Goal: Task Accomplishment & Management: Use online tool/utility

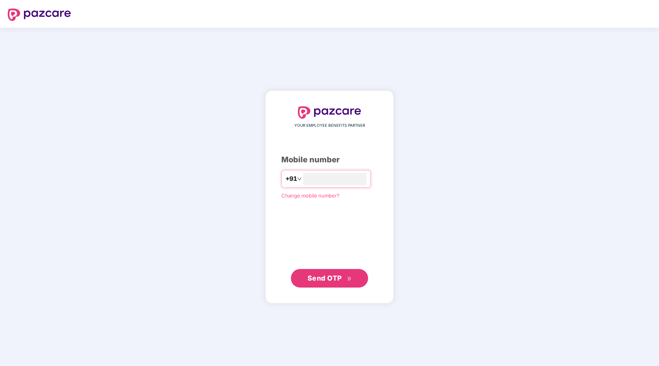
type input "**********"
click at [338, 283] on button "Send OTP" at bounding box center [329, 278] width 77 height 19
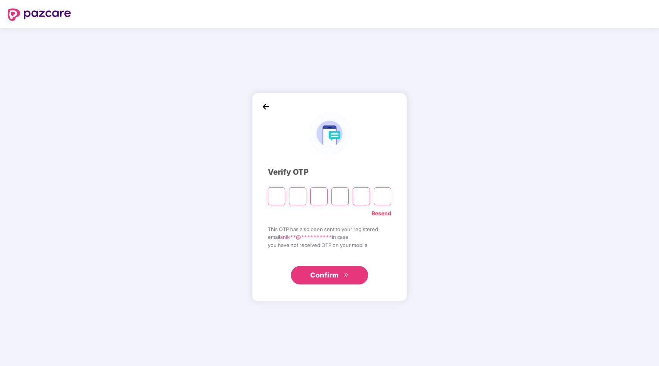
type input "*"
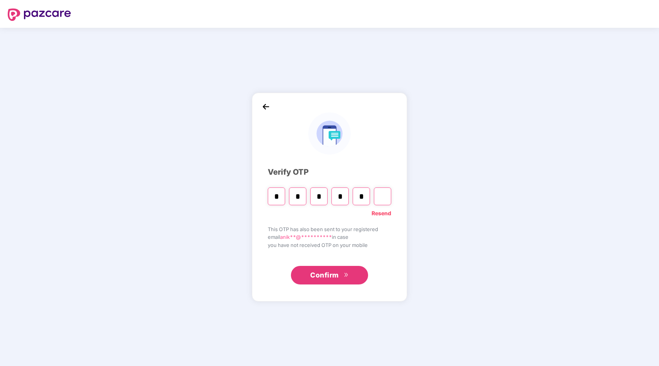
type input "*"
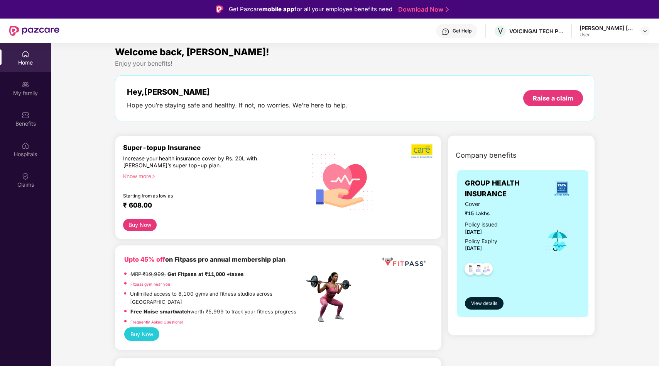
scroll to position [5, 0]
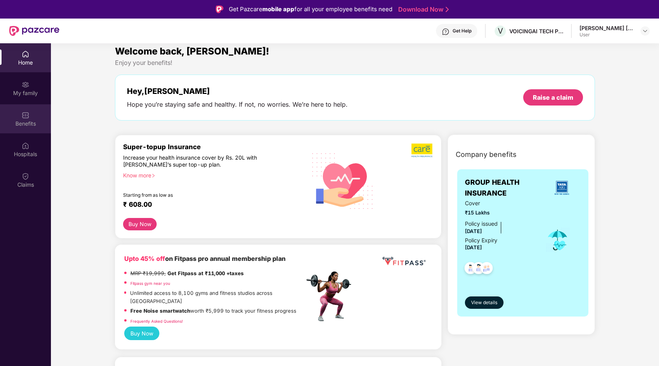
click at [35, 120] on div "Benefits" at bounding box center [25, 124] width 51 height 8
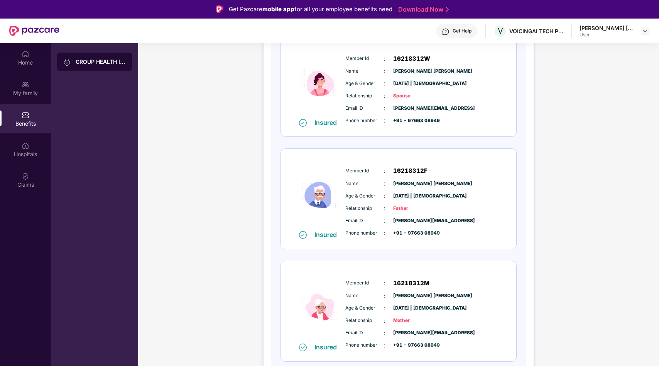
scroll to position [43, 0]
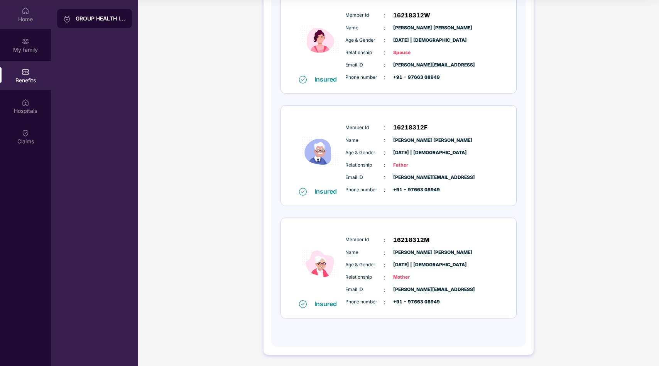
click at [25, 18] on div "Home" at bounding box center [25, 19] width 51 height 8
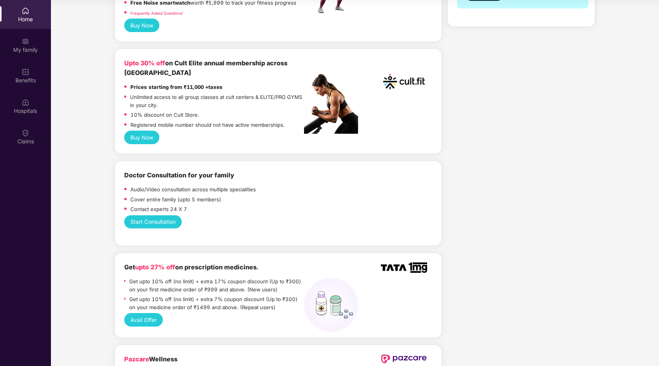
scroll to position [267, 0]
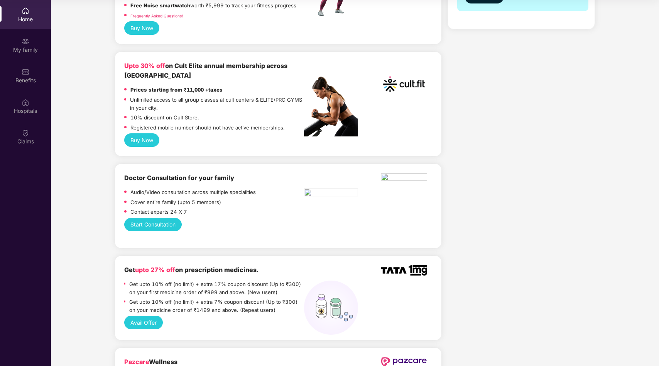
click at [144, 134] on button "Buy Now" at bounding box center [141, 139] width 35 height 13
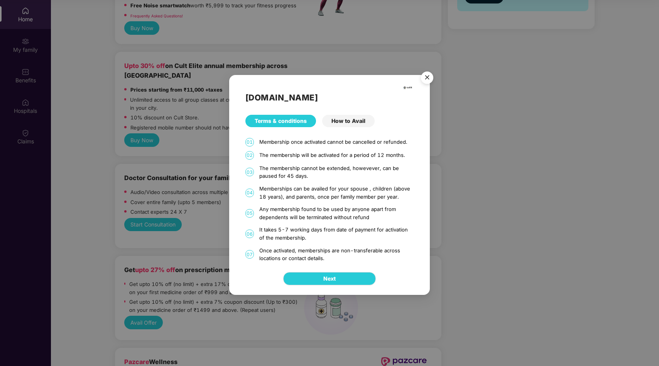
click at [350, 119] on div "How to Avail" at bounding box center [348, 121] width 53 height 12
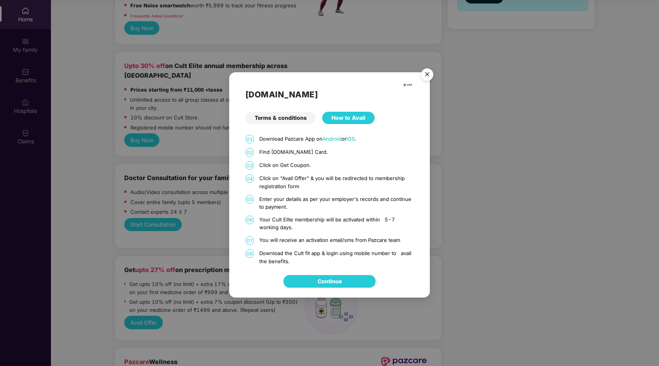
click at [428, 75] on img "Close" at bounding box center [428, 76] width 22 height 22
